Goal: Task Accomplishment & Management: Manage account settings

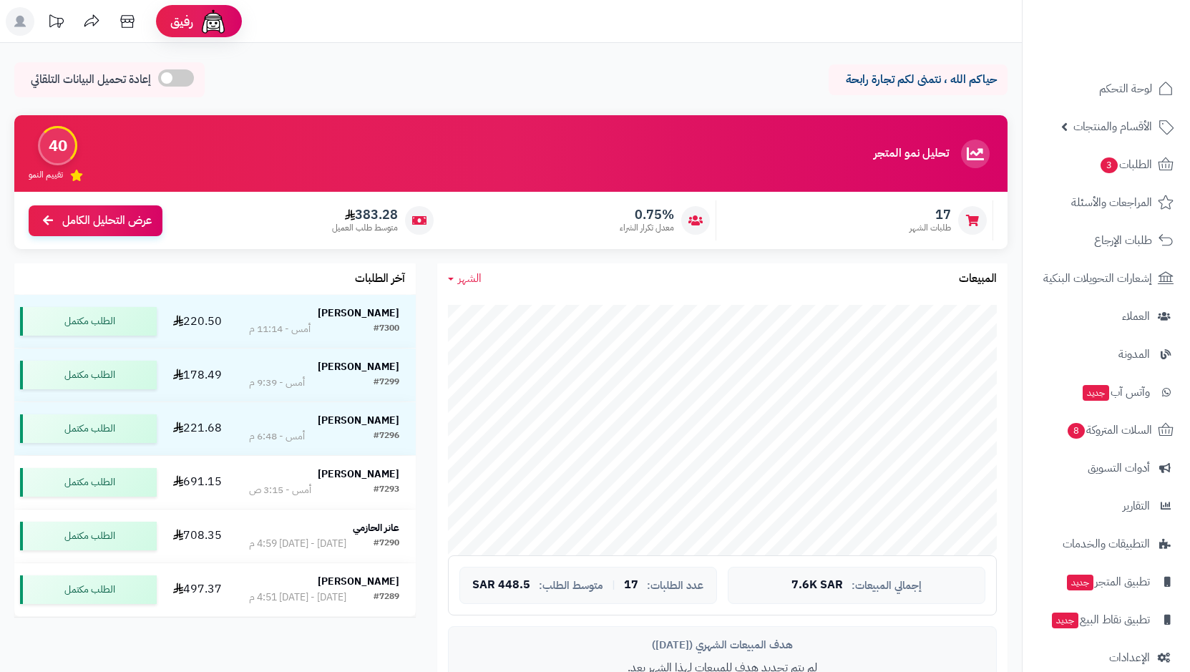
click at [1088, 169] on link "الطلبات 3" at bounding box center [1106, 164] width 150 height 34
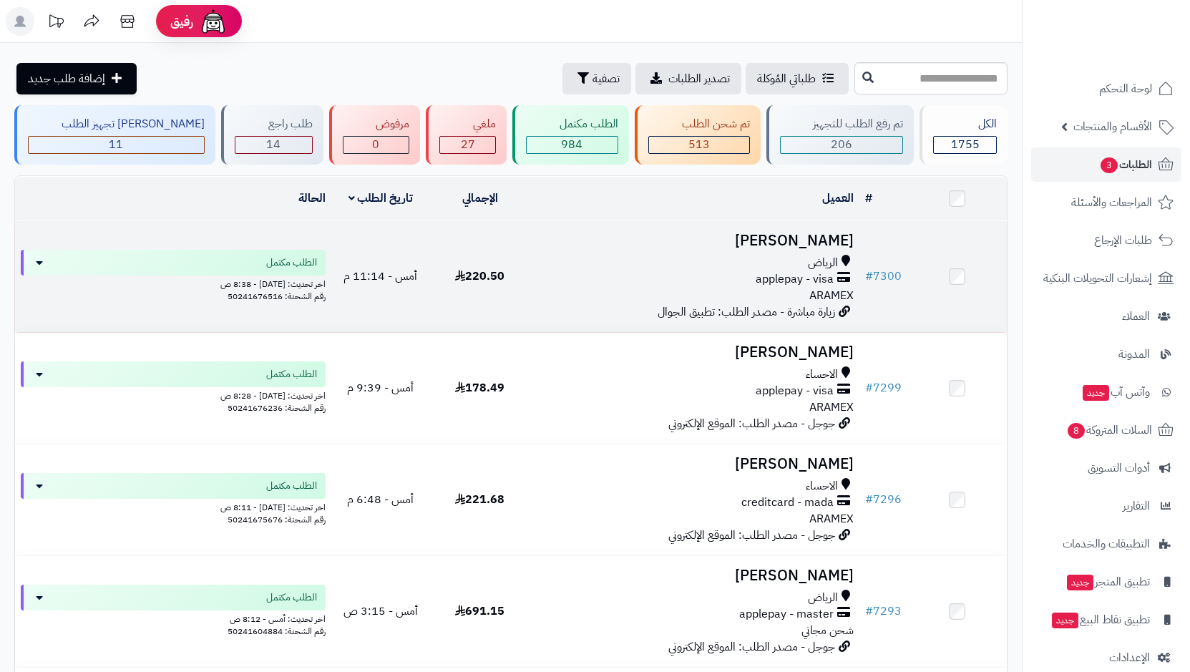
click at [779, 276] on span "applepay - visa" at bounding box center [795, 279] width 78 height 16
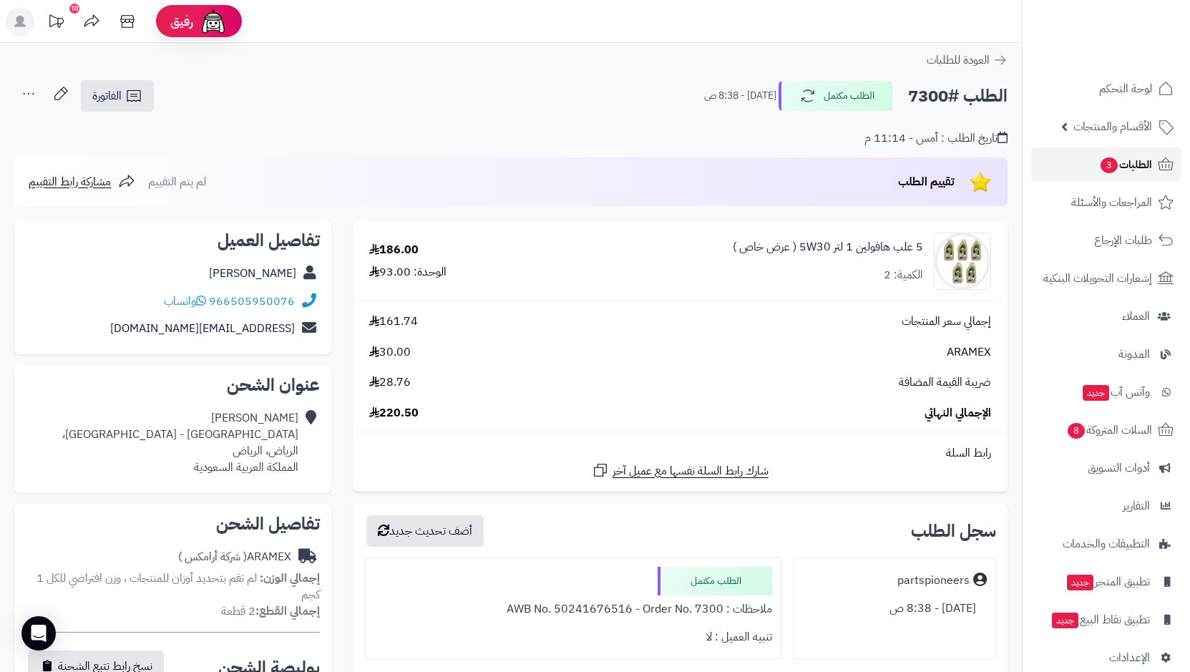
click at [1142, 161] on span "الطلبات 3" at bounding box center [1125, 165] width 53 height 20
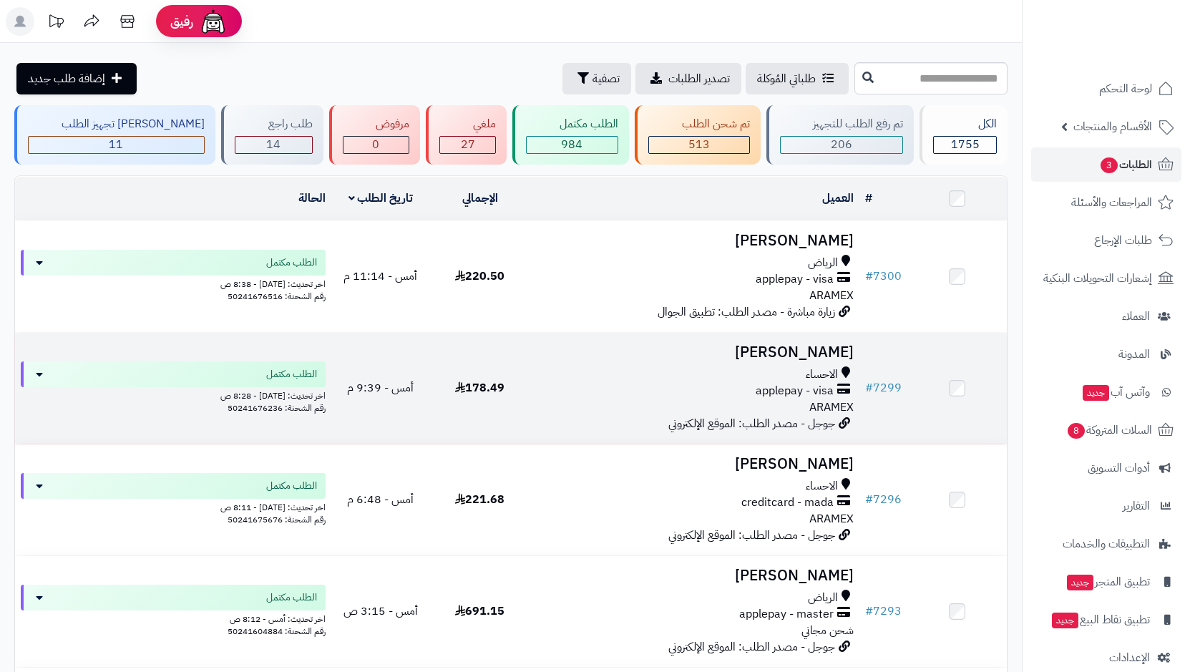
click at [835, 368] on span "الاحساء" at bounding box center [822, 374] width 32 height 16
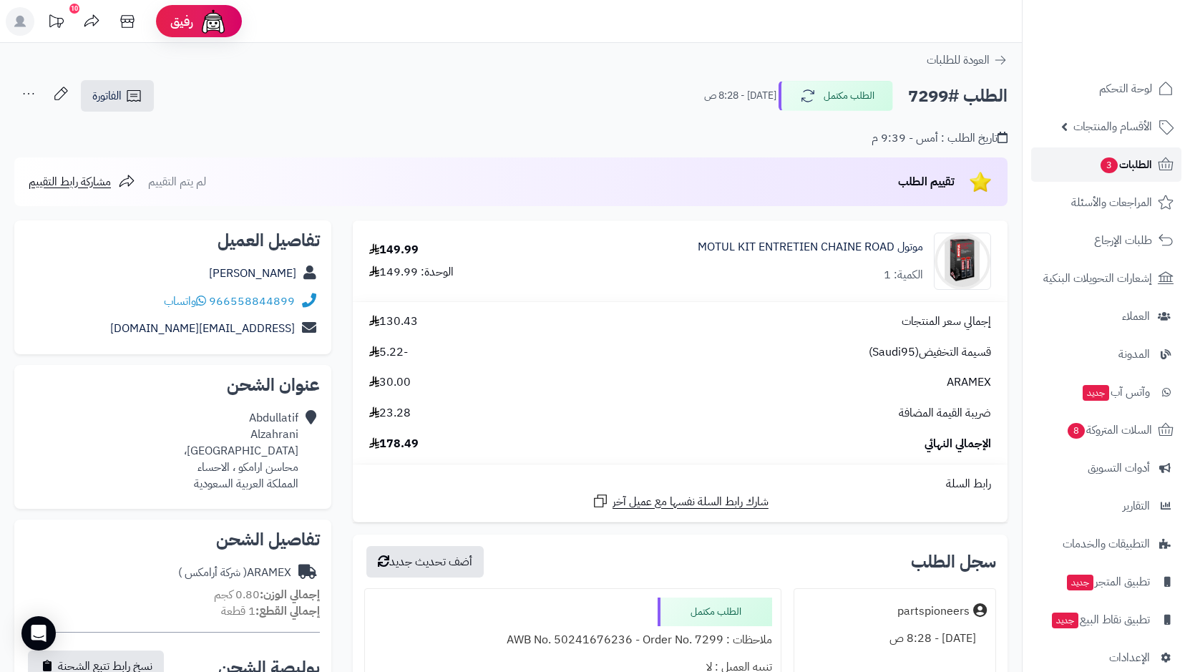
click at [1128, 169] on span "الطلبات 3" at bounding box center [1125, 165] width 53 height 20
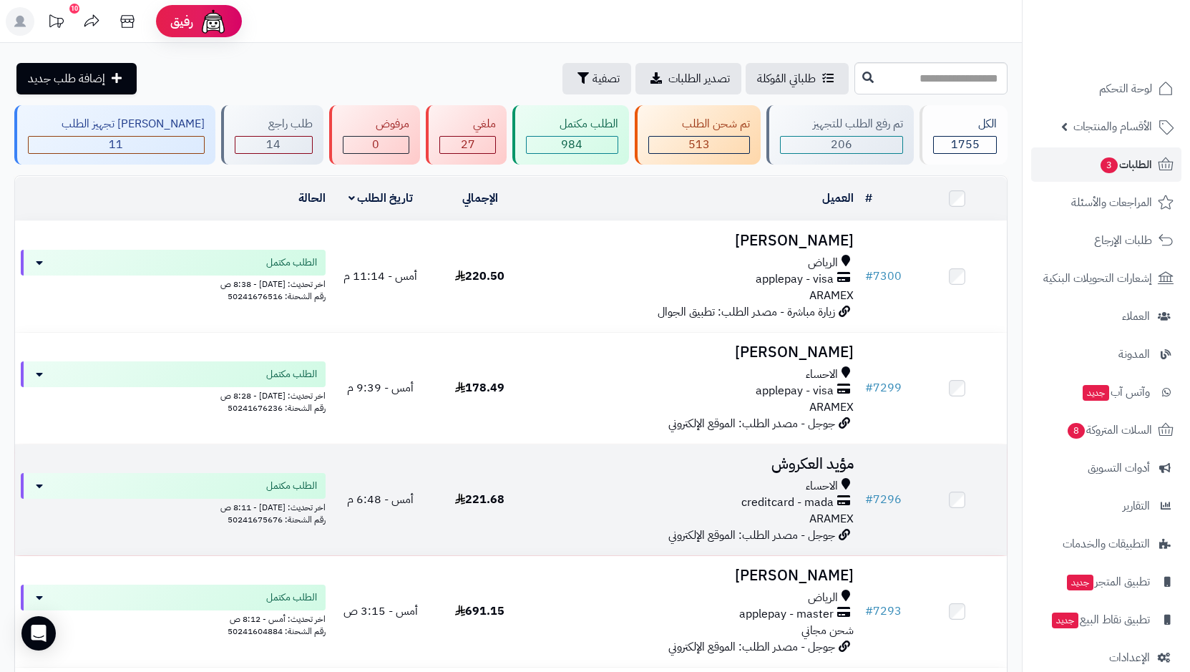
click at [852, 478] on div "الاحساء" at bounding box center [694, 486] width 319 height 16
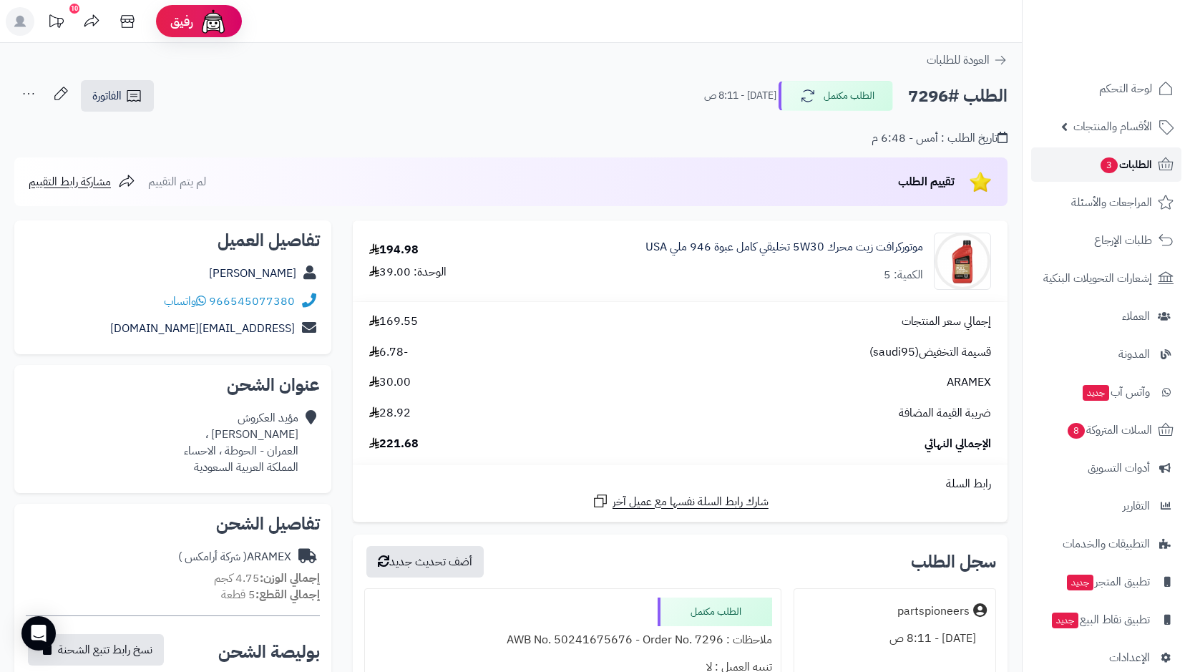
click at [1111, 165] on span "3" at bounding box center [1109, 165] width 17 height 16
